Goal: Task Accomplishment & Management: Use online tool/utility

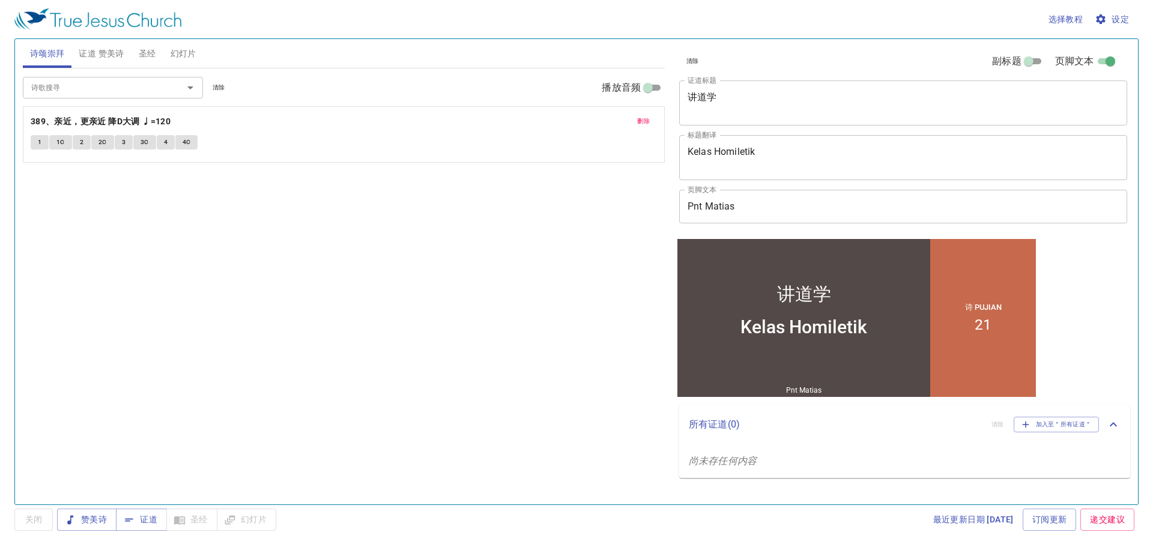
drag, startPoint x: 419, startPoint y: 225, endPoint x: 362, endPoint y: 180, distance: 73.5
click at [420, 225] on div "诗歌搜寻 诗歌搜寻 清除 播放音频 删除 389、亲近，更亲近 降D大调 ♩=120 1 1C 2 2C 3 3C 4 4C" at bounding box center [344, 281] width 642 height 426
click at [644, 119] on span "删除" at bounding box center [643, 121] width 13 height 11
drag, startPoint x: 119, startPoint y: 53, endPoint x: 131, endPoint y: 53, distance: 12.0
click at [118, 53] on span "证道 赞美诗" at bounding box center [101, 53] width 45 height 15
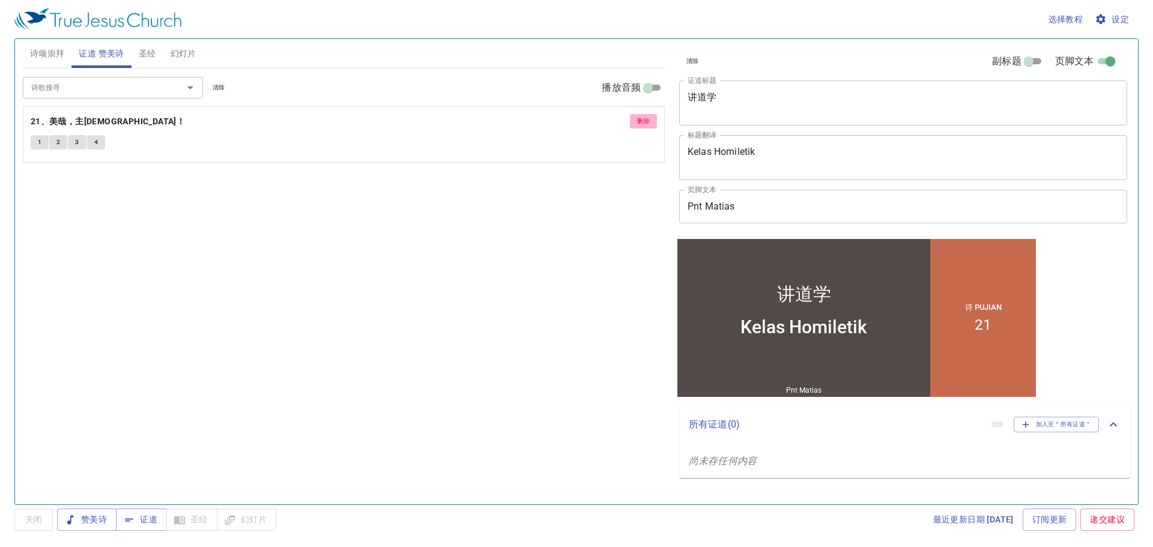
click at [645, 121] on span "删除" at bounding box center [643, 121] width 13 height 11
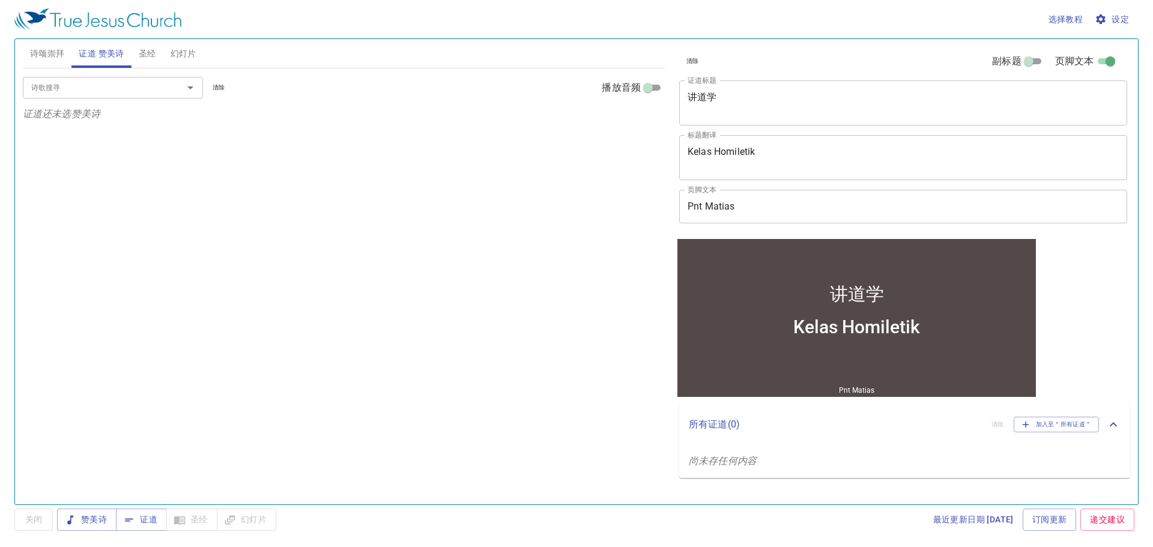
click at [860, 121] on div "讲道学 x 证道标题" at bounding box center [903, 102] width 448 height 45
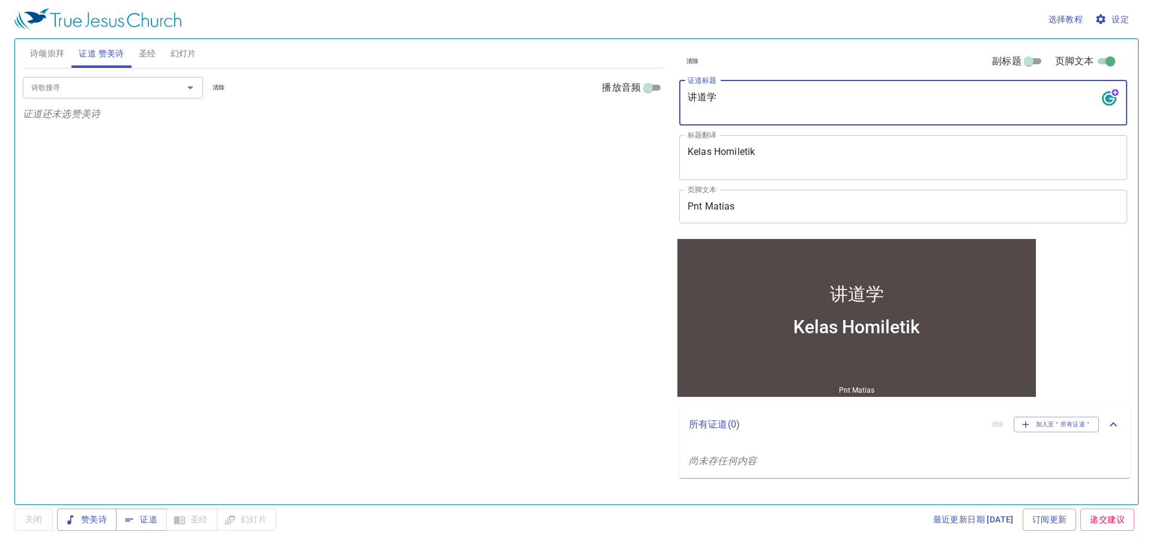
click at [882, 114] on textarea "讲道学" at bounding box center [903, 102] width 431 height 23
click at [843, 203] on input "Pnt Matias" at bounding box center [903, 207] width 448 height 34
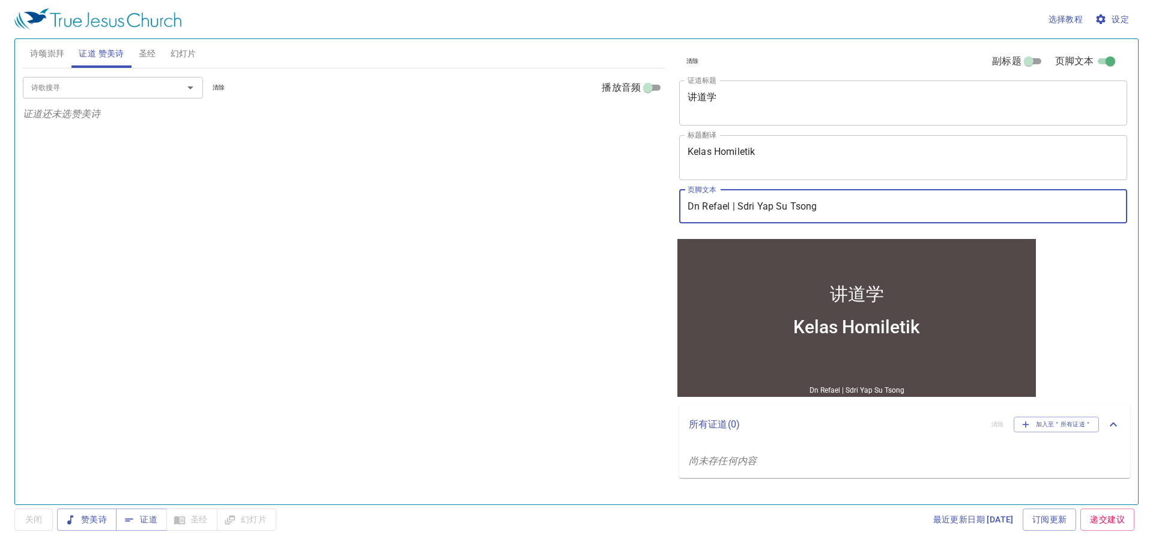
type input "Dn Refael | Sdri Yap Su Tsong"
click at [481, 201] on div "诗歌搜寻 诗歌搜寻 清除 播放音频 证道还未选赞美诗" at bounding box center [344, 281] width 642 height 426
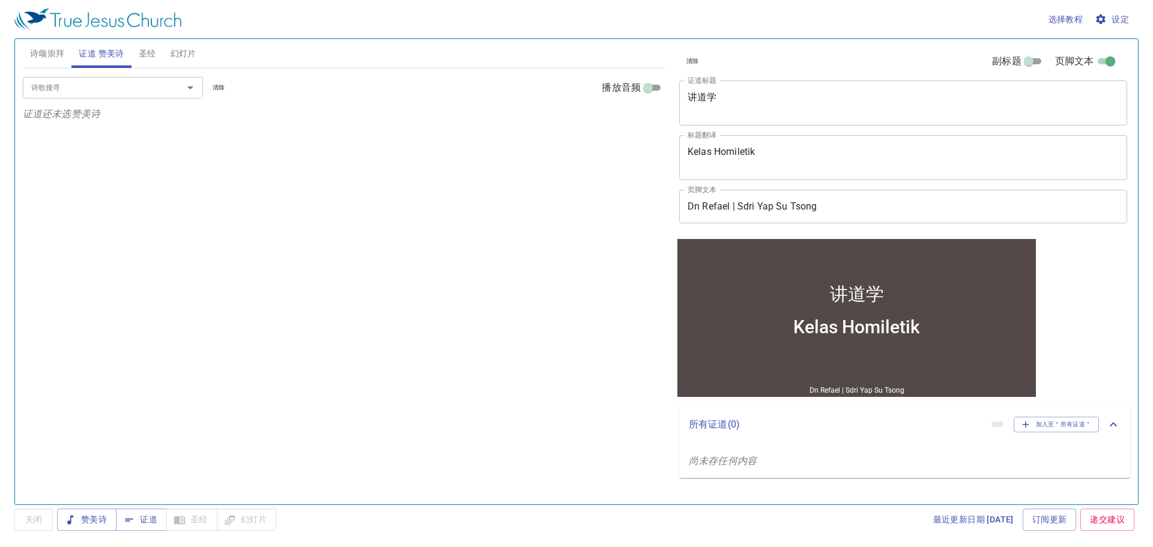
click at [35, 60] on span "诗颂崇拜" at bounding box center [47, 53] width 35 height 15
click at [94, 88] on input "诗歌搜寻" at bounding box center [95, 87] width 138 height 14
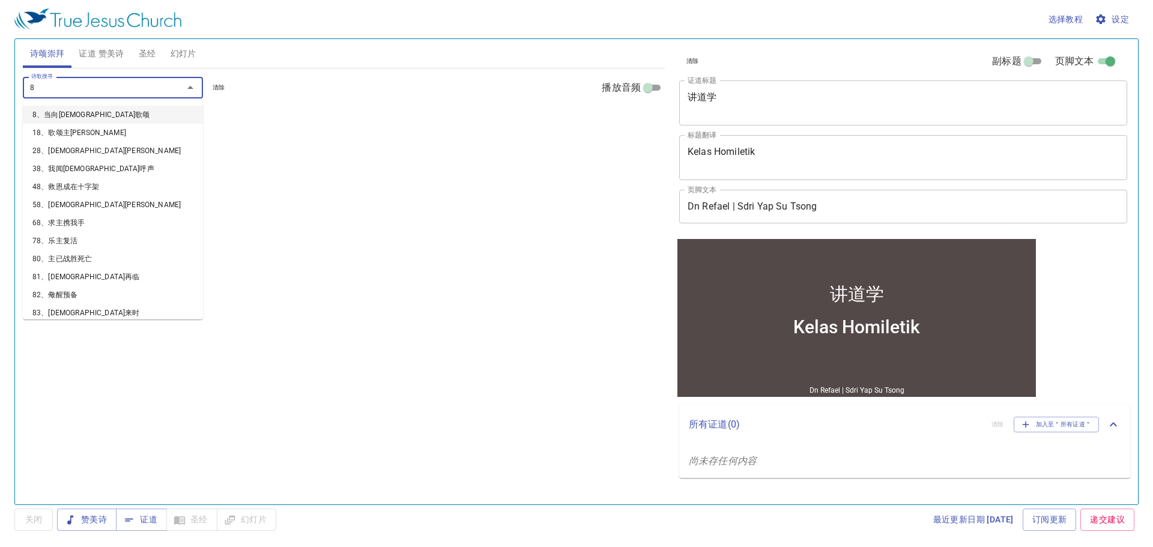
type input "83"
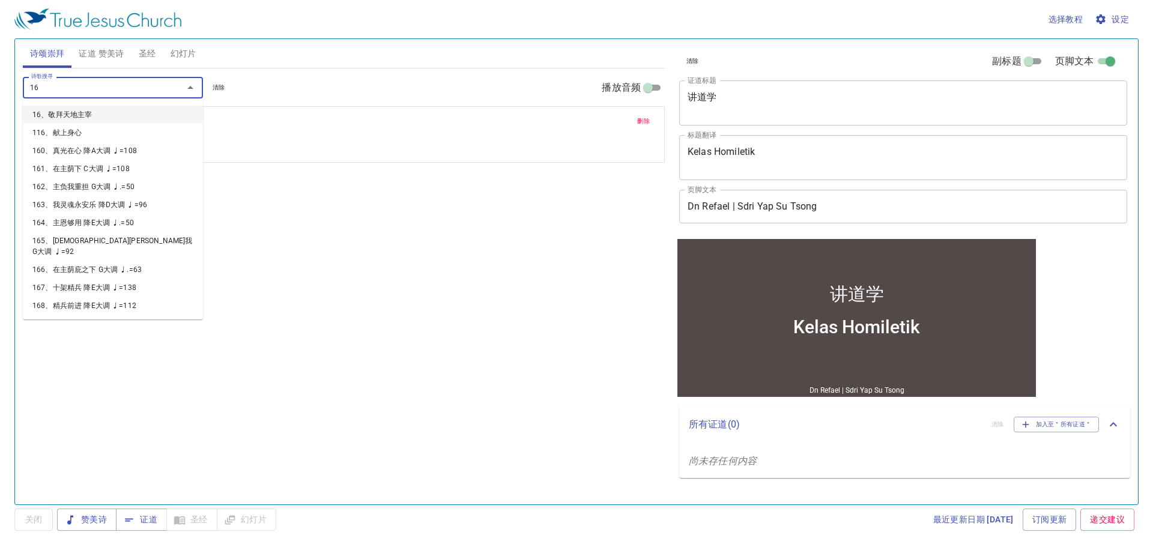
type input "168"
type input "174"
type input "198"
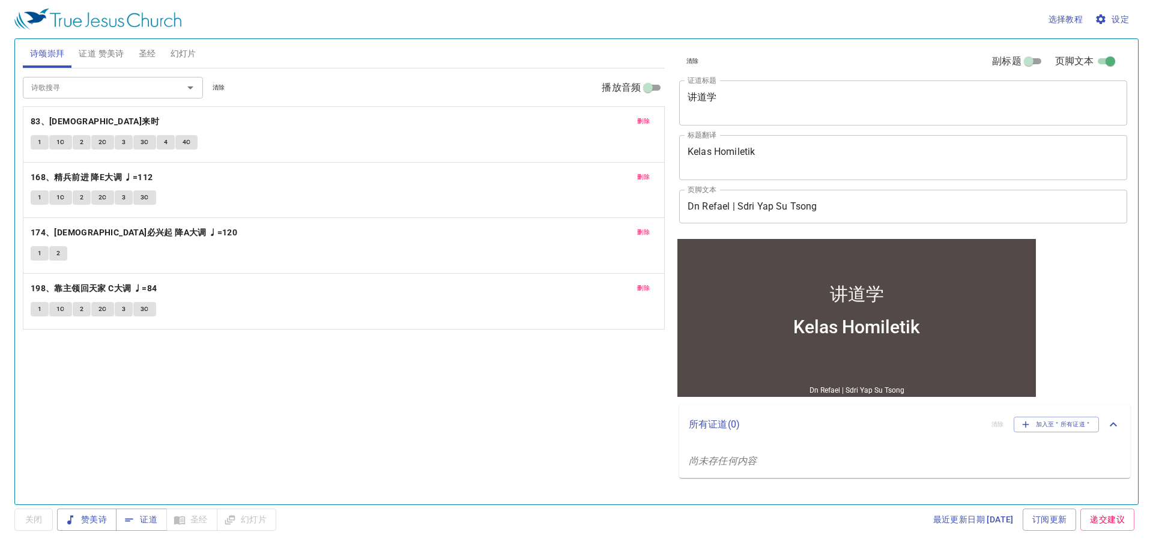
click at [877, 136] on div "Kelas Homiletik x 标题翻译" at bounding box center [903, 157] width 448 height 45
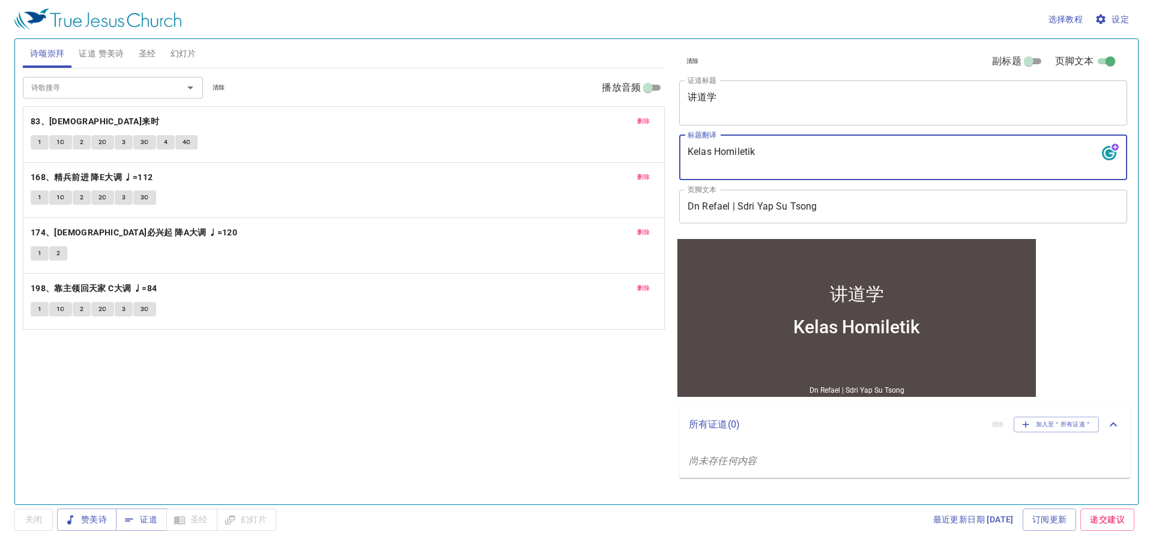
click at [856, 159] on textarea "Kelas Homiletik" at bounding box center [903, 157] width 431 height 23
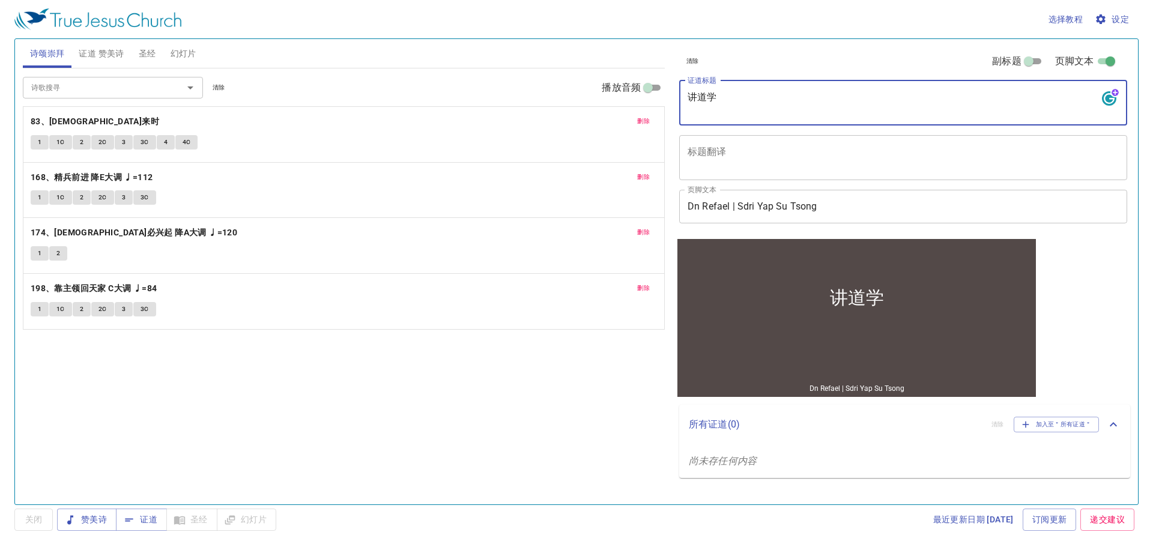
click at [842, 95] on textarea "讲道学" at bounding box center [903, 102] width 431 height 23
click at [635, 398] on div "诗歌搜寻 诗歌搜寻 清除 播放音频 删除 83、耶稣来时 1 1C 2 2C 3 3C 4 4C 删除 168、精兵前进 降E大调 ♩=112 1 1C 2 …" at bounding box center [344, 281] width 642 height 426
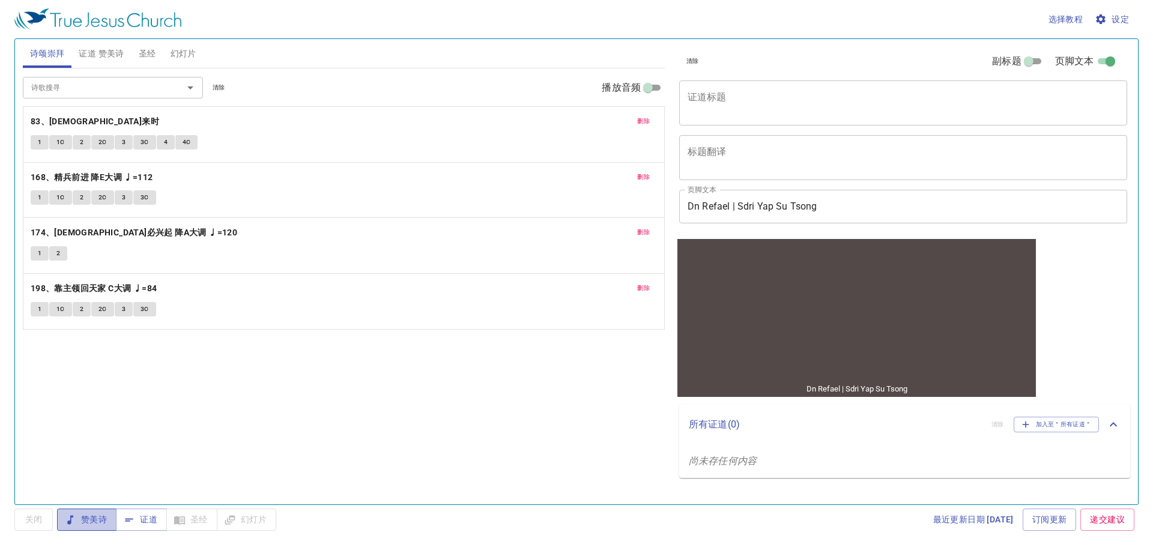
click at [106, 513] on span "赞美诗" at bounding box center [87, 519] width 40 height 15
click at [777, 108] on textarea "证道标题" at bounding box center [903, 102] width 431 height 23
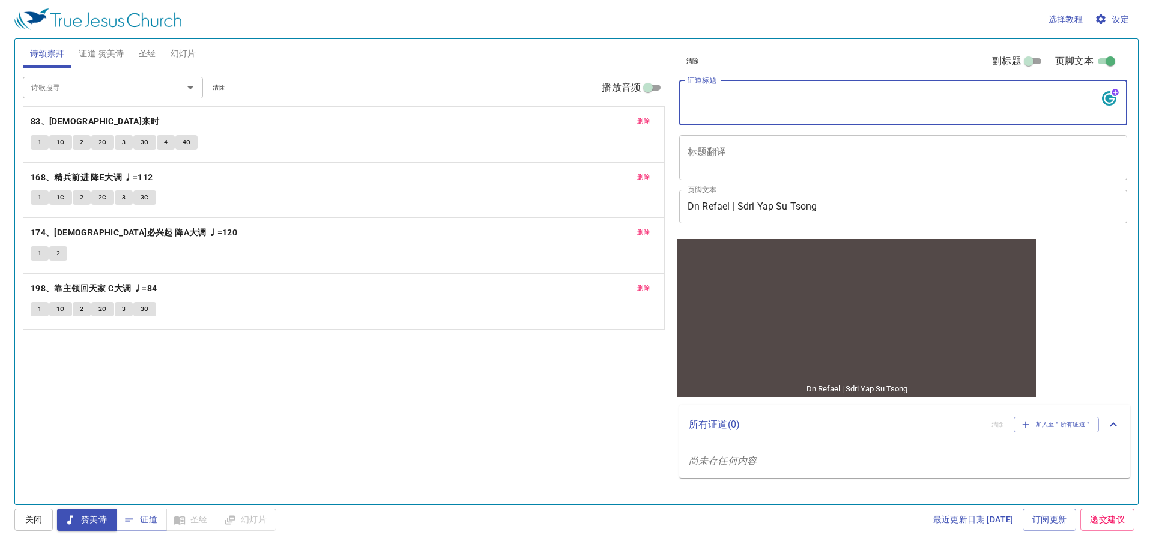
paste textarea "圣经中的弟兄姐妹 Adik-beradik di Dalam Alkitab"
type textarea "圣经中的弟兄姐妹"
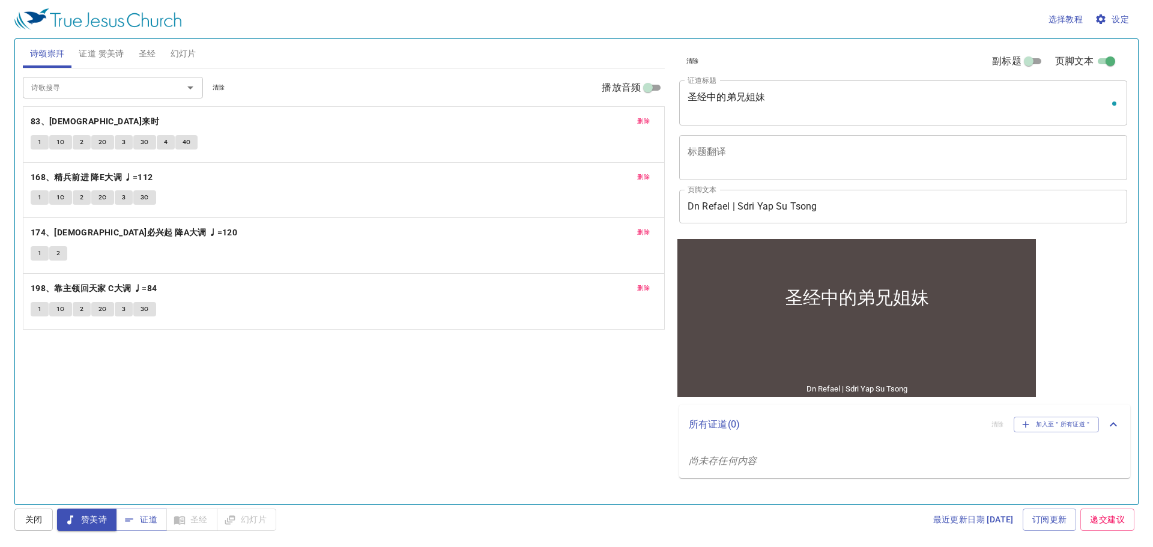
click at [858, 143] on div "x 标题翻译" at bounding box center [903, 157] width 448 height 45
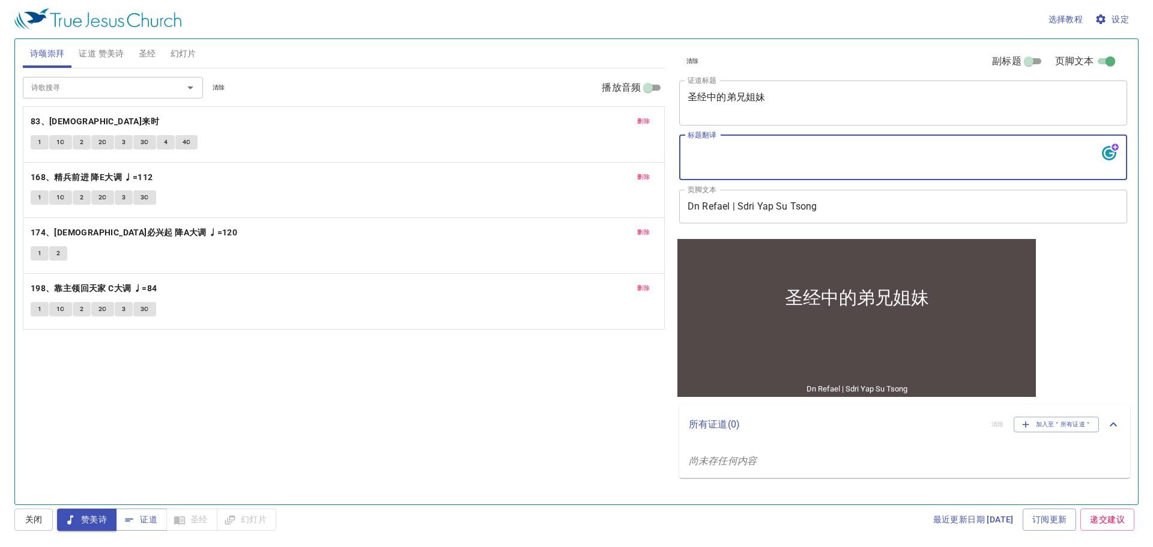
paste textarea "Adik-beradik di Dalam [DEMOGRAPHIC_DATA]"
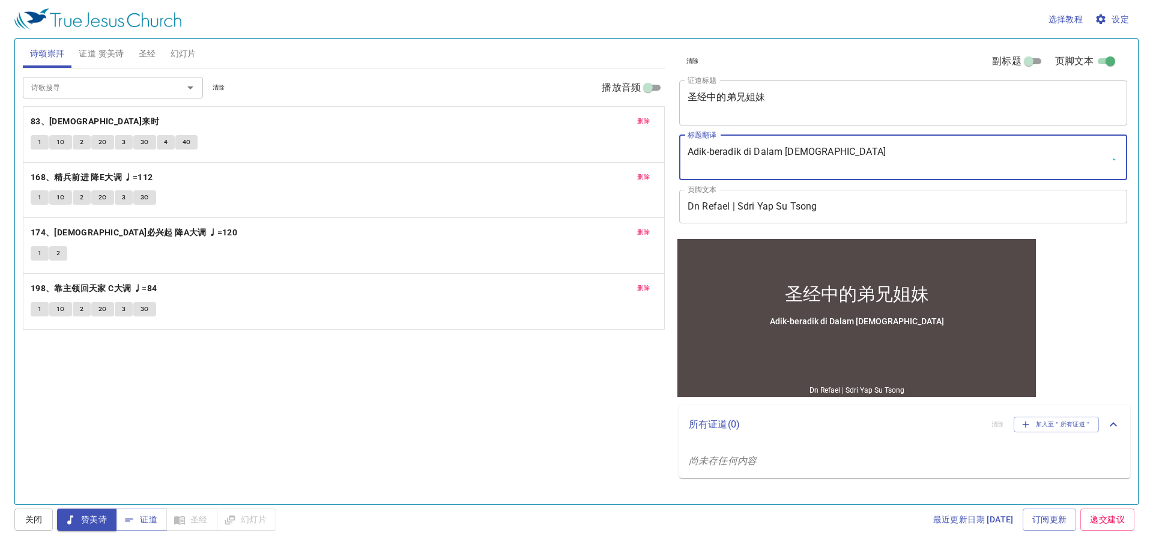
click at [842, 154] on textarea "Adik-beradik di Dalam [DEMOGRAPHIC_DATA]" at bounding box center [903, 157] width 431 height 23
type textarea "Adik-beradik di Dalam [DEMOGRAPHIC_DATA]"
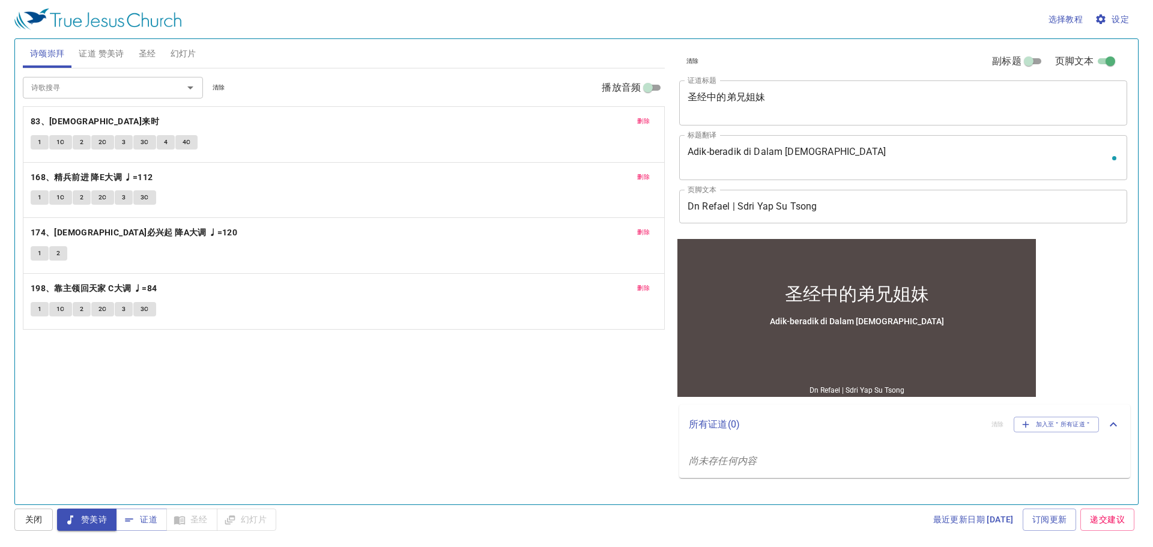
drag, startPoint x: 839, startPoint y: 144, endPoint x: 830, endPoint y: 153, distance: 12.7
click at [831, 153] on textarea "Adik-beradik di Dalam [DEMOGRAPHIC_DATA]" at bounding box center [903, 157] width 431 height 23
click at [824, 115] on div "圣经中的弟兄姐妹 圣经中的弟兄姐妹 x 证道标题" at bounding box center [903, 102] width 448 height 45
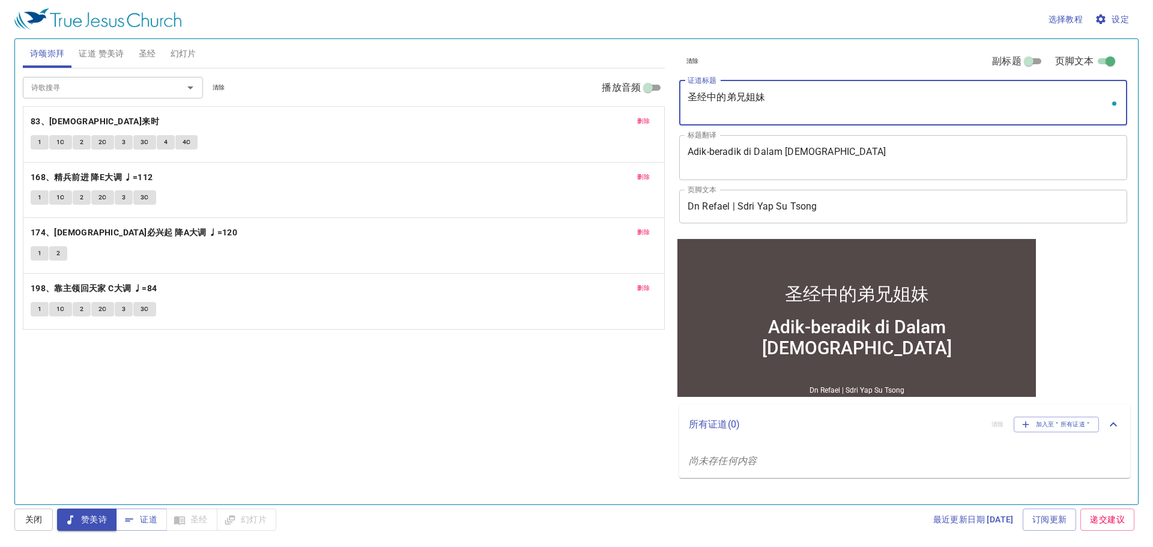
paste textarea "Adik-beradik di Dalam [DEMOGRAPHIC_DATA]"
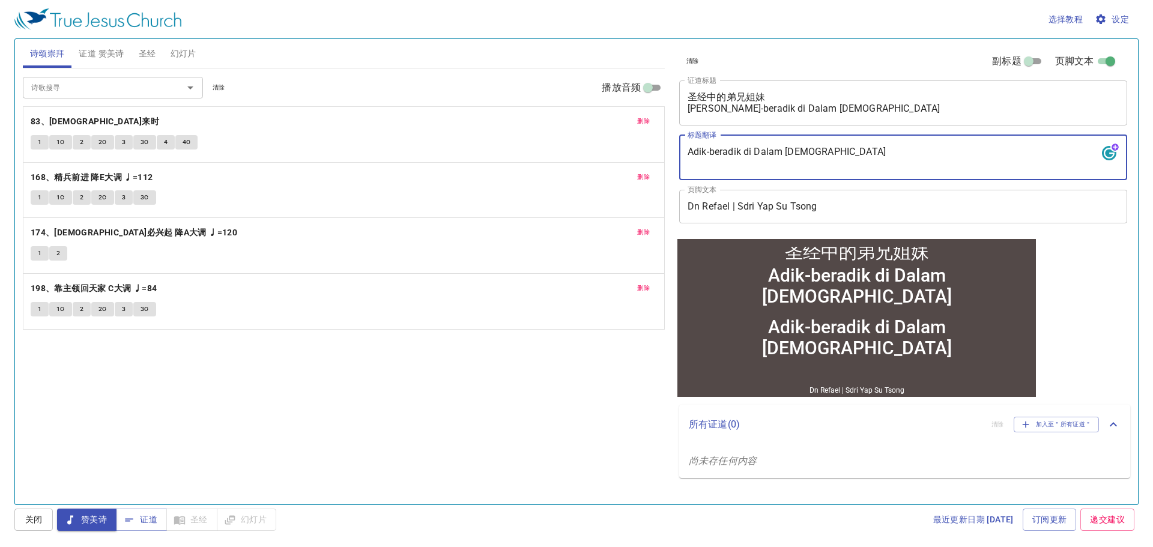
click at [836, 160] on textarea "Adik-beradik di Dalam [DEMOGRAPHIC_DATA]" at bounding box center [903, 157] width 431 height 23
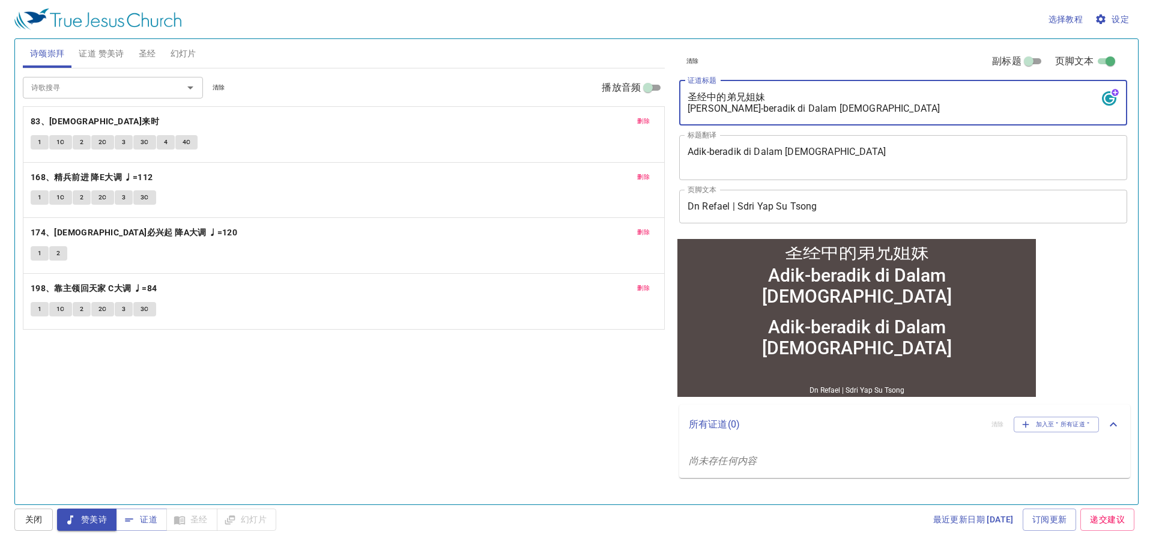
drag, startPoint x: 832, startPoint y: 111, endPoint x: 568, endPoint y: 111, distance: 263.7
click at [568, 111] on div "诗颂崇拜 证道 赞美诗 圣经 幻灯片 诗歌搜寻 诗歌搜寻 清除 播放音频 删除 83、耶稣来时 1 1C 2 2C 3 3C 4 4C 删除 168、精兵前进…" at bounding box center [576, 267] width 1117 height 466
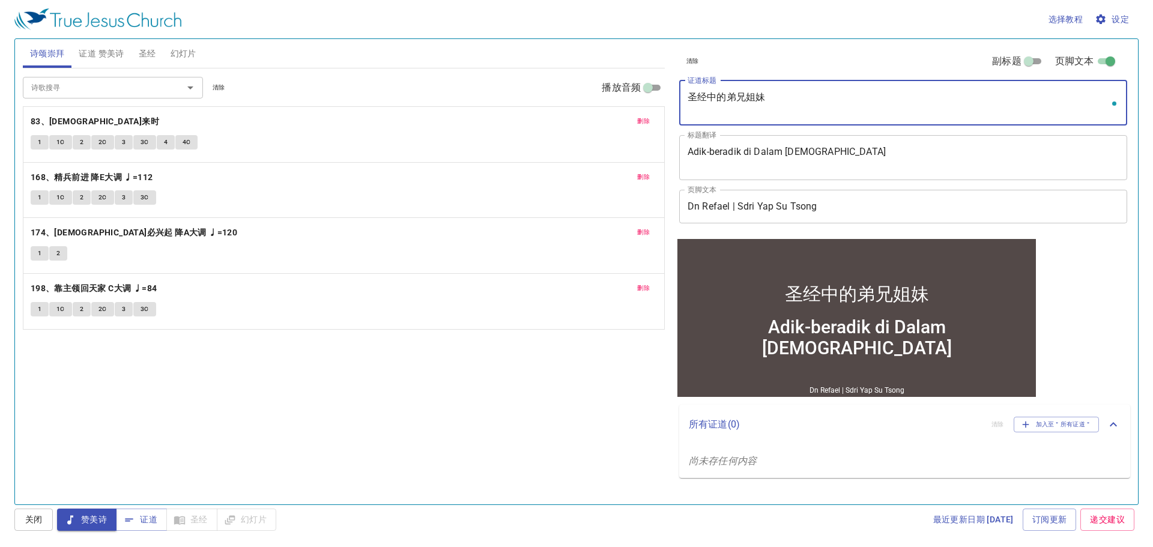
type textarea "圣经中的弟兄姐妹"
click at [911, 148] on textarea "Adik-beradik di Dalam [DEMOGRAPHIC_DATA]" at bounding box center [903, 157] width 431 height 23
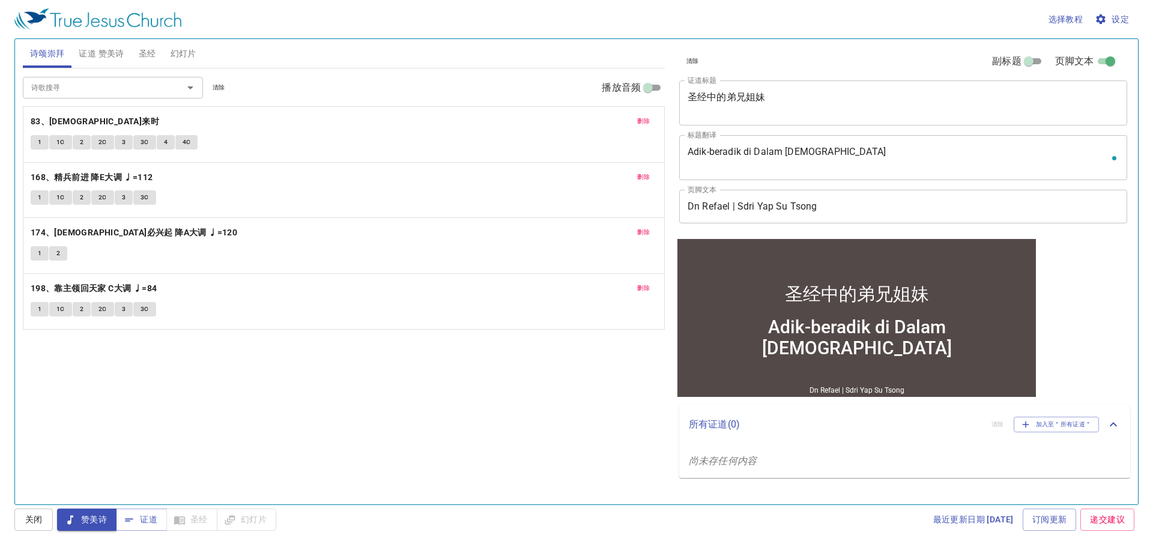
click at [577, 380] on div "诗歌搜寻 诗歌搜寻 清除 播放音频 删除 83、耶稣来时 1 1C 2 2C 3 3C 4 4C 删除 168、精兵前进 降E大调 ♩=112 1 1C 2 …" at bounding box center [344, 281] width 642 height 426
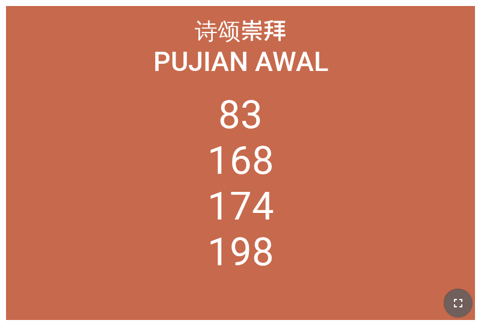
drag, startPoint x: 460, startPoint y: 294, endPoint x: 460, endPoint y: 329, distance: 34.8
click at [460, 294] on button "button" at bounding box center [457, 302] width 29 height 29
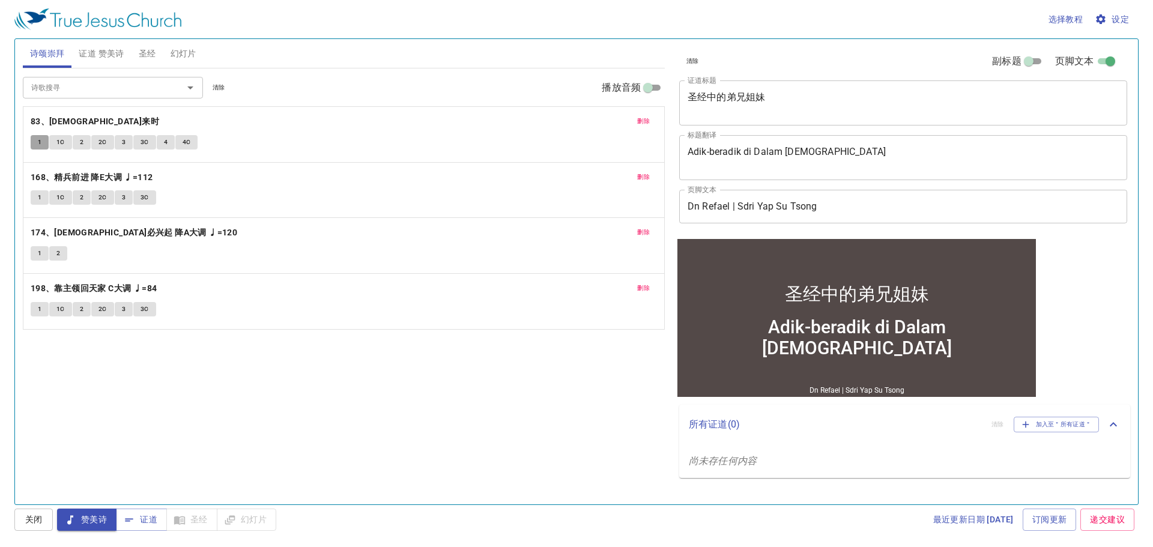
click at [41, 138] on span "1" at bounding box center [40, 142] width 4 height 11
click at [56, 142] on button "1C" at bounding box center [60, 142] width 23 height 14
click at [77, 143] on button "2" at bounding box center [82, 142] width 18 height 14
click at [103, 145] on span "2C" at bounding box center [103, 142] width 8 height 11
click at [120, 143] on button "3" at bounding box center [124, 142] width 18 height 14
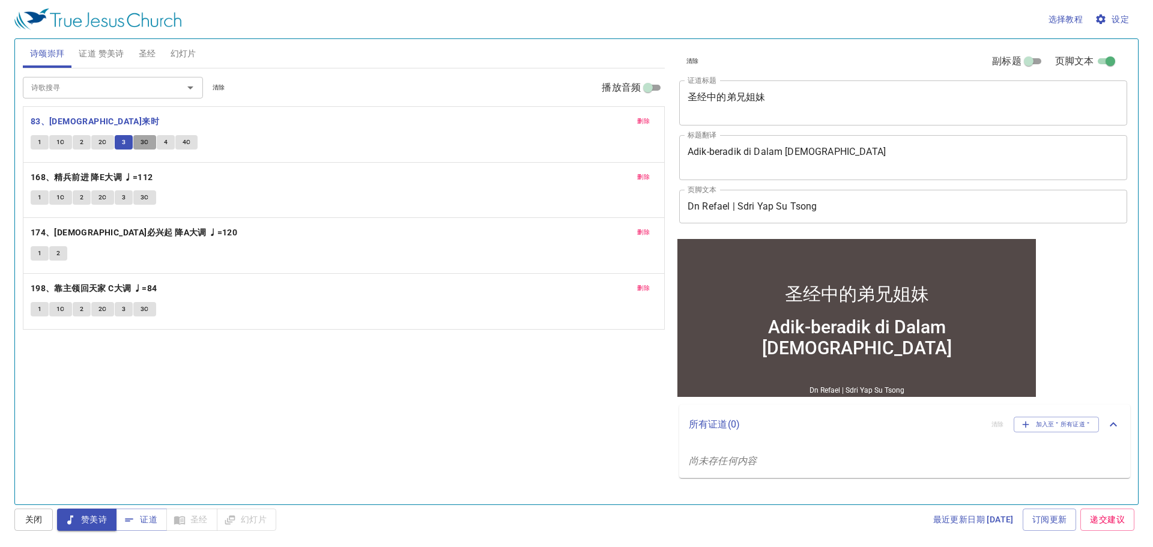
click at [144, 143] on span "3C" at bounding box center [145, 142] width 8 height 11
click at [123, 48] on span "证道 赞美诗" at bounding box center [101, 53] width 45 height 15
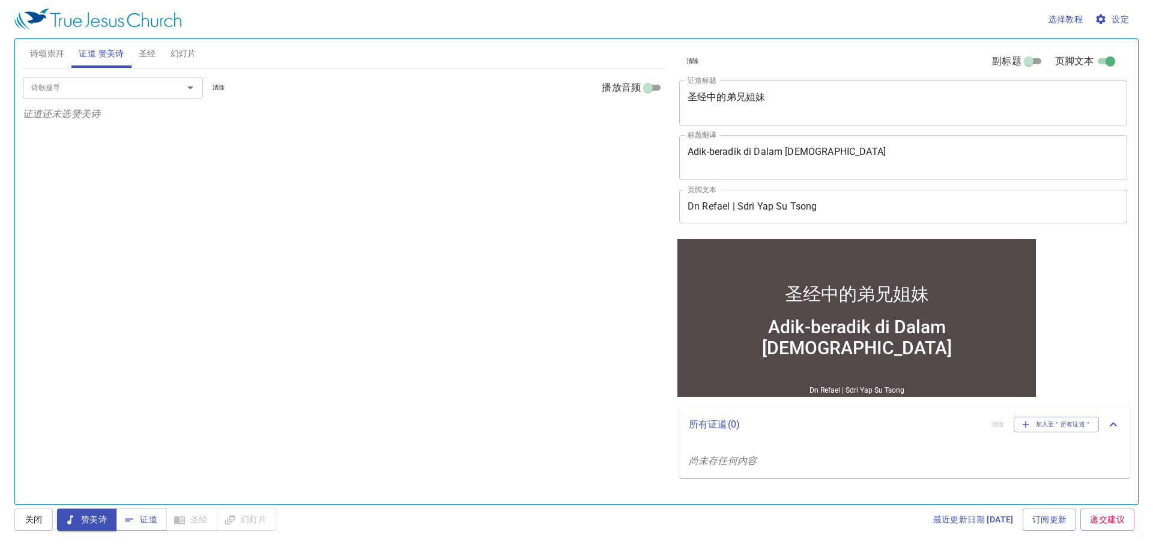
click at [175, 88] on div at bounding box center [181, 87] width 31 height 17
click at [61, 54] on span "诗颂崇拜" at bounding box center [47, 53] width 35 height 15
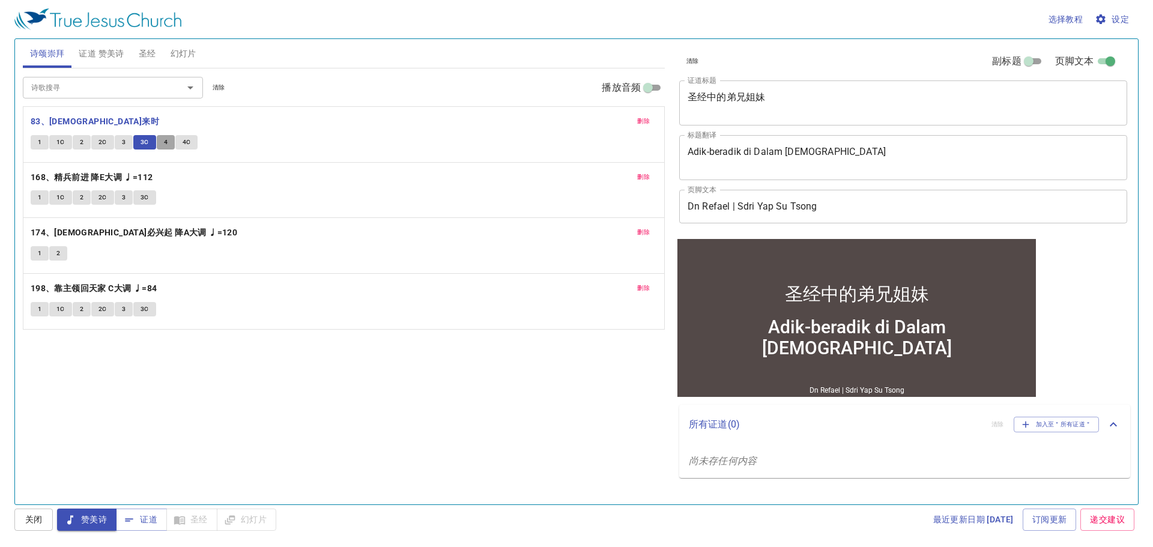
click at [164, 142] on span "4" at bounding box center [166, 142] width 4 height 11
click at [115, 58] on span "证道 赞美诗" at bounding box center [101, 53] width 45 height 15
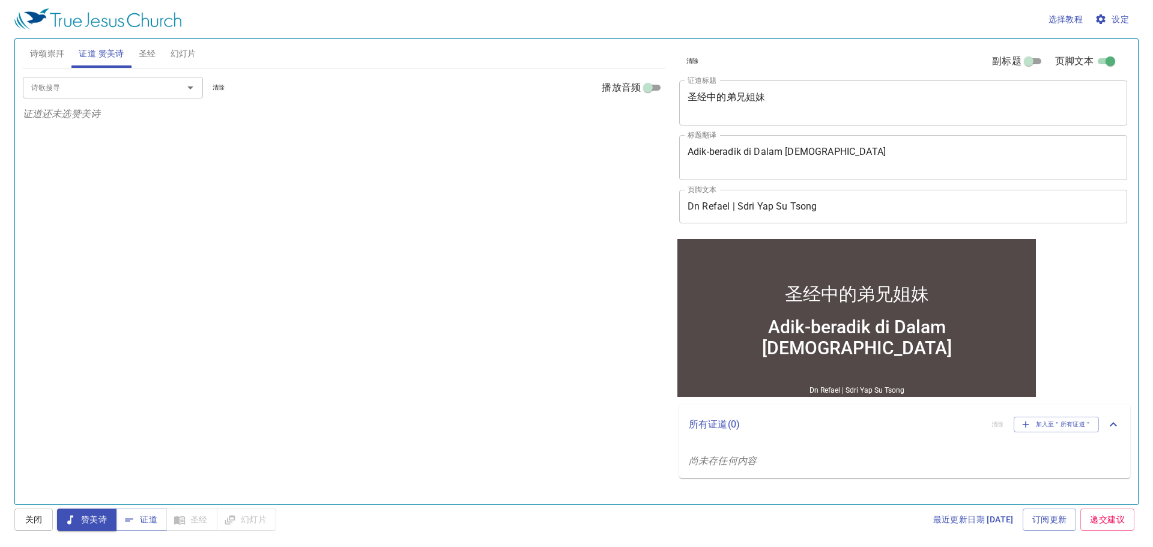
click at [160, 91] on input "诗歌搜寻" at bounding box center [95, 87] width 138 height 14
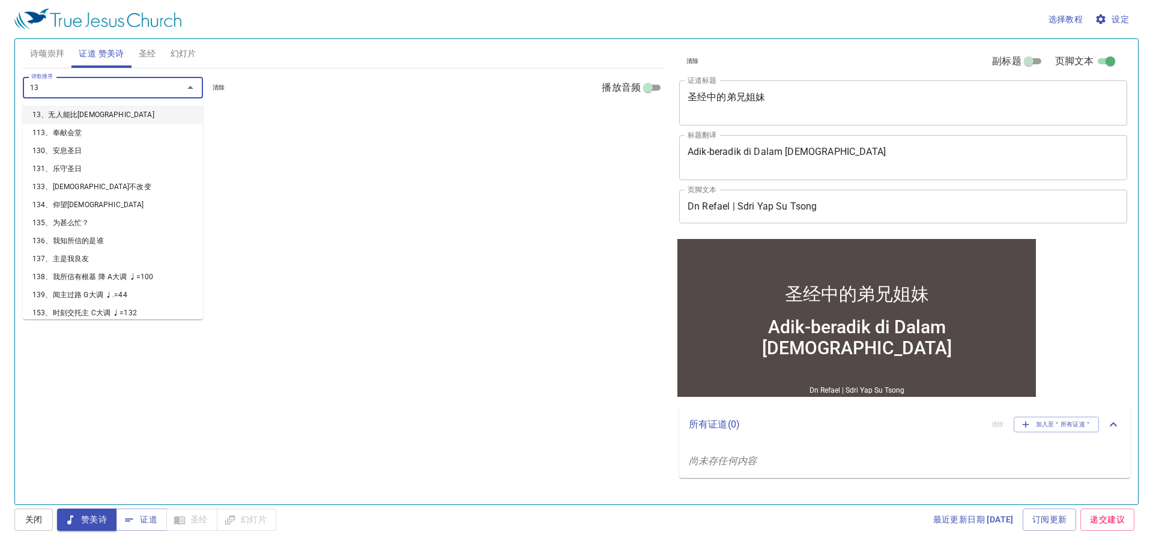
type input "130"
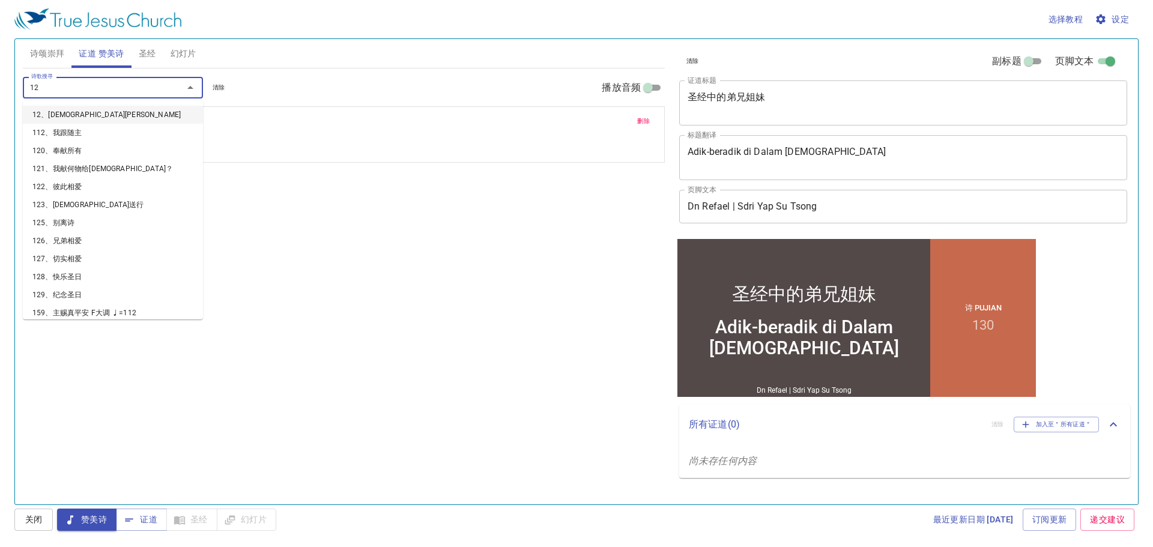
type input "127"
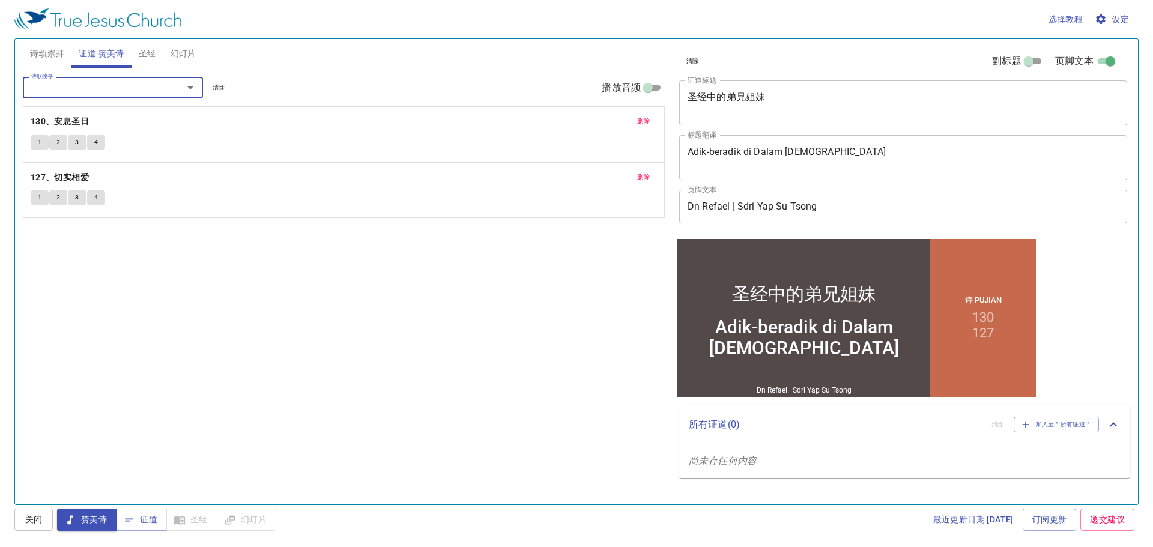
click at [49, 49] on span "诗颂崇拜" at bounding box center [47, 53] width 35 height 15
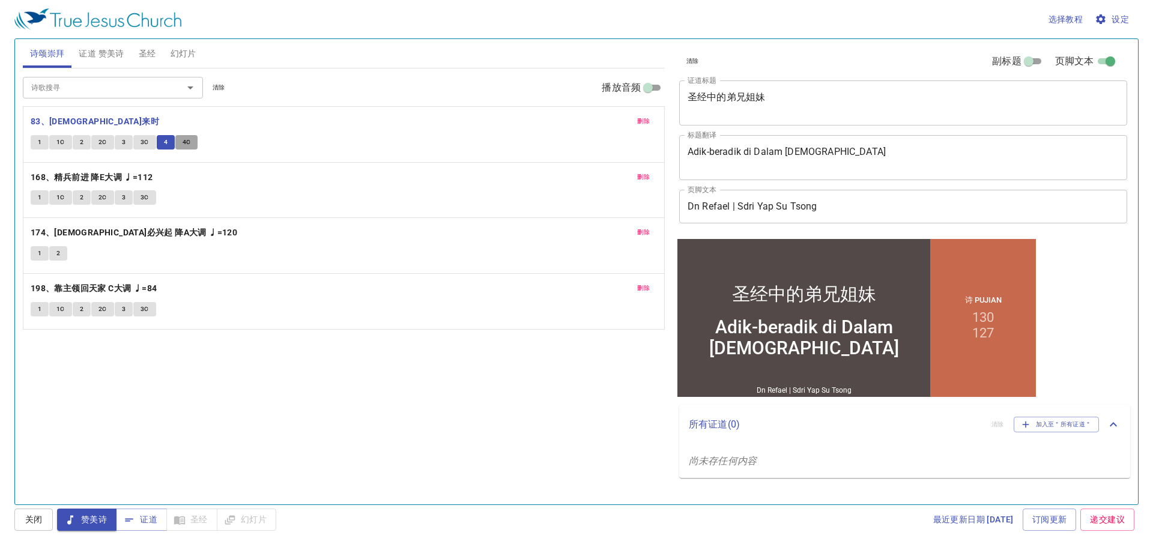
click at [193, 148] on button "4C" at bounding box center [186, 142] width 23 height 14
click at [36, 203] on button "1" at bounding box center [40, 197] width 18 height 14
click at [62, 204] on button "1C" at bounding box center [60, 197] width 23 height 14
click at [83, 202] on span "2" at bounding box center [82, 197] width 4 height 11
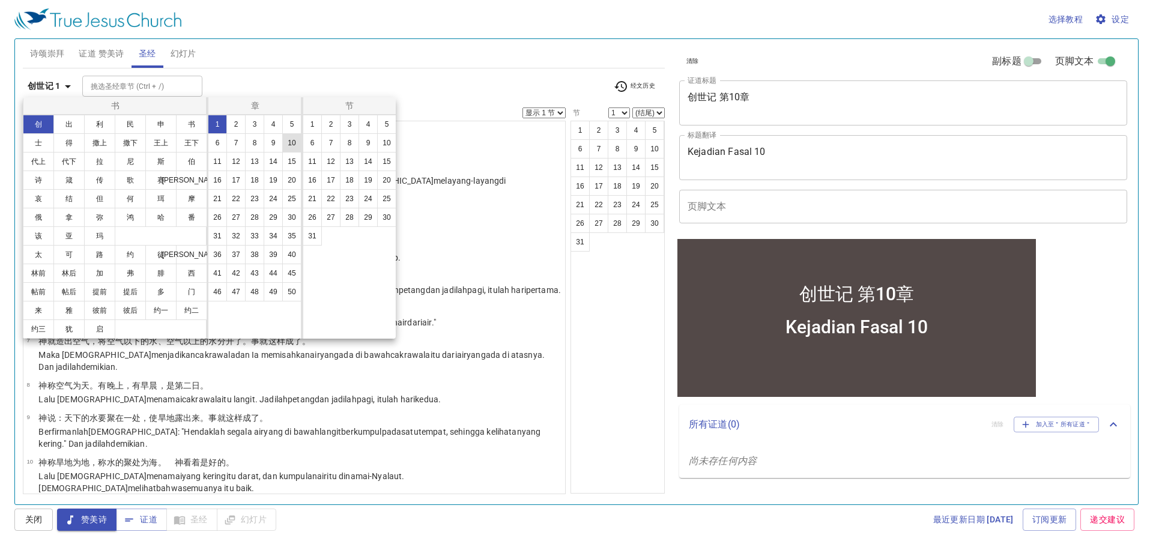
click at [290, 139] on button "10" at bounding box center [291, 142] width 19 height 19
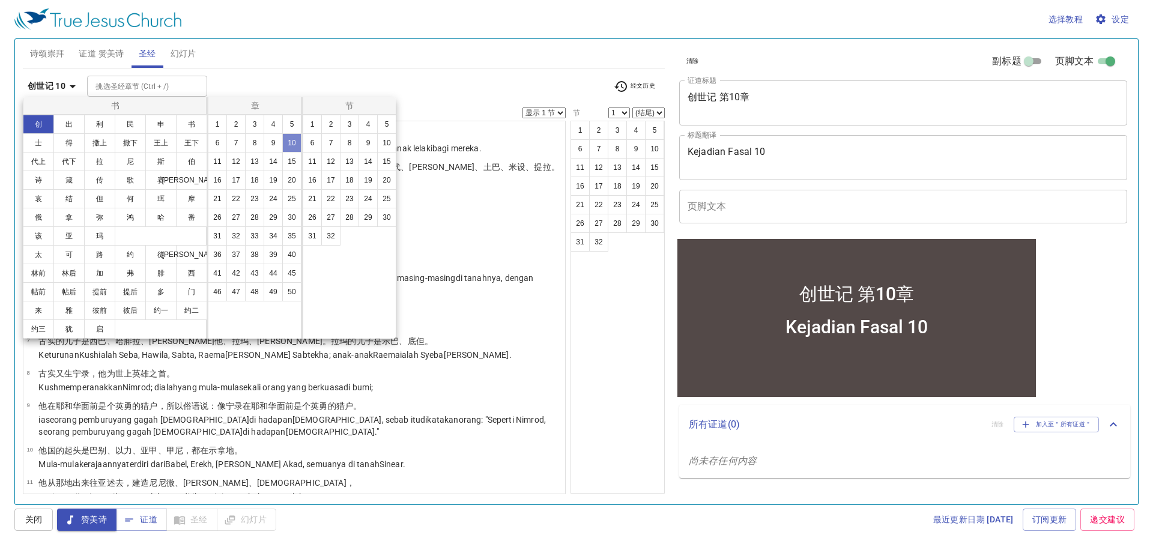
click at [290, 139] on button "10" at bounding box center [291, 142] width 19 height 19
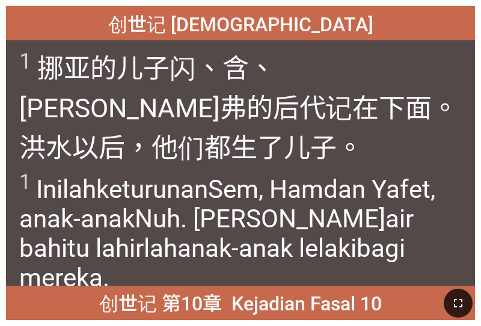
click at [453, 306] on icon "button" at bounding box center [457, 303] width 14 height 14
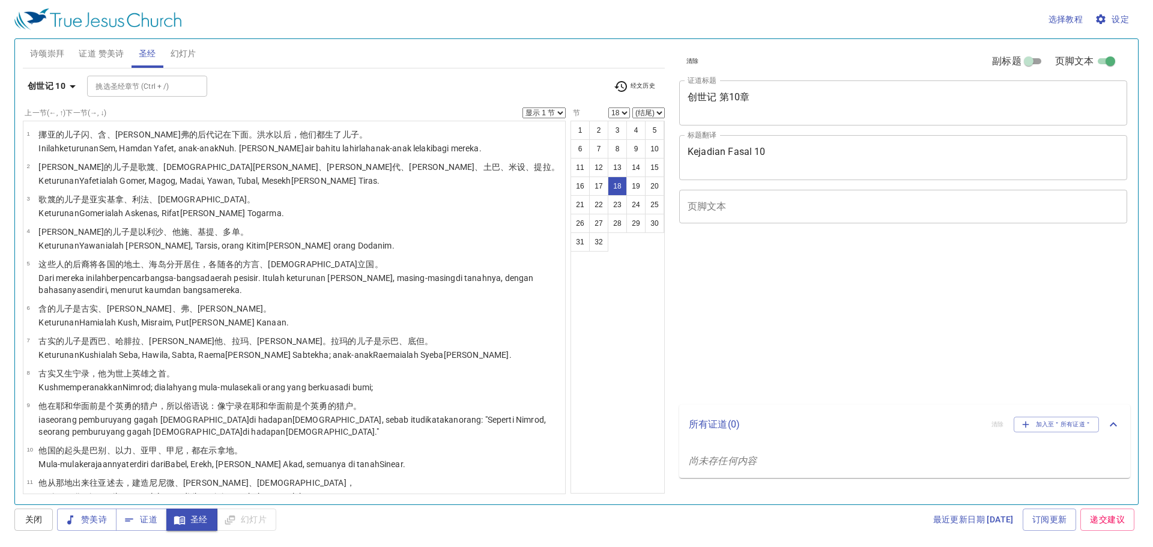
select select "18"
select select "32"
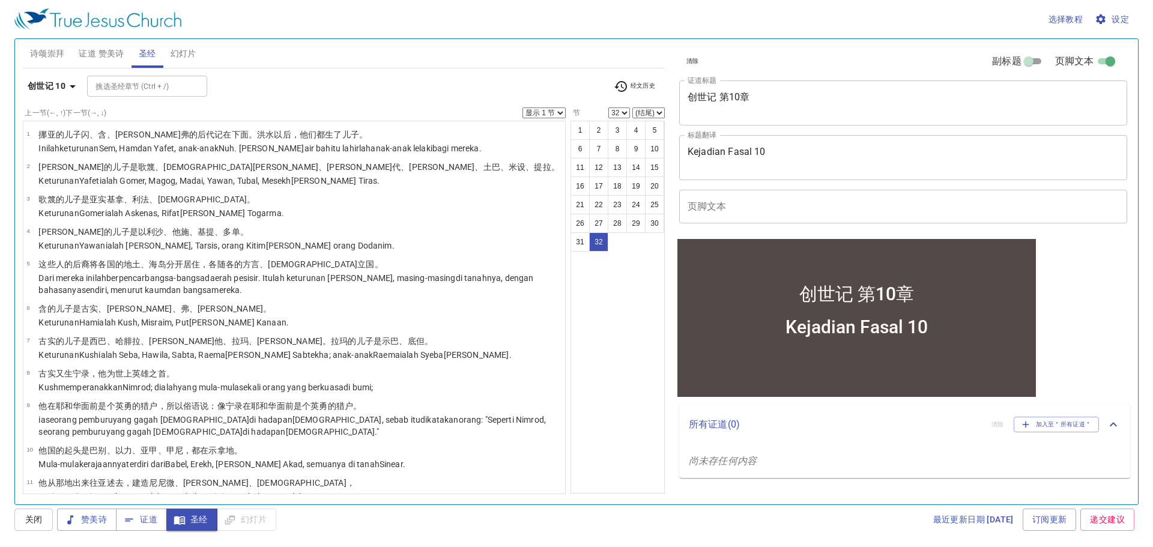
scroll to position [723, 0]
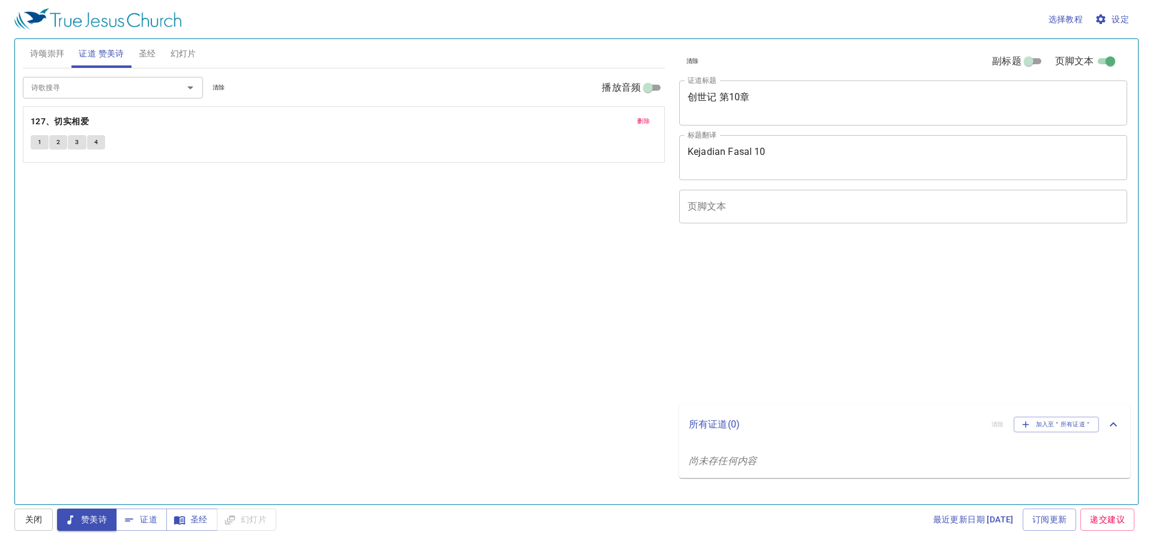
select select "32"
